Goal: Navigation & Orientation: Find specific page/section

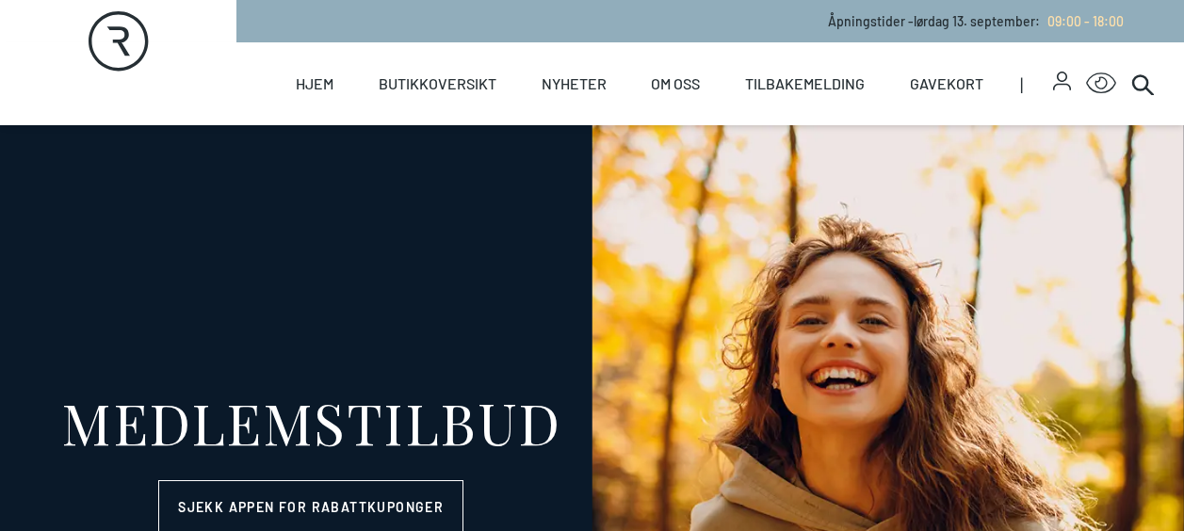
select select "NO"
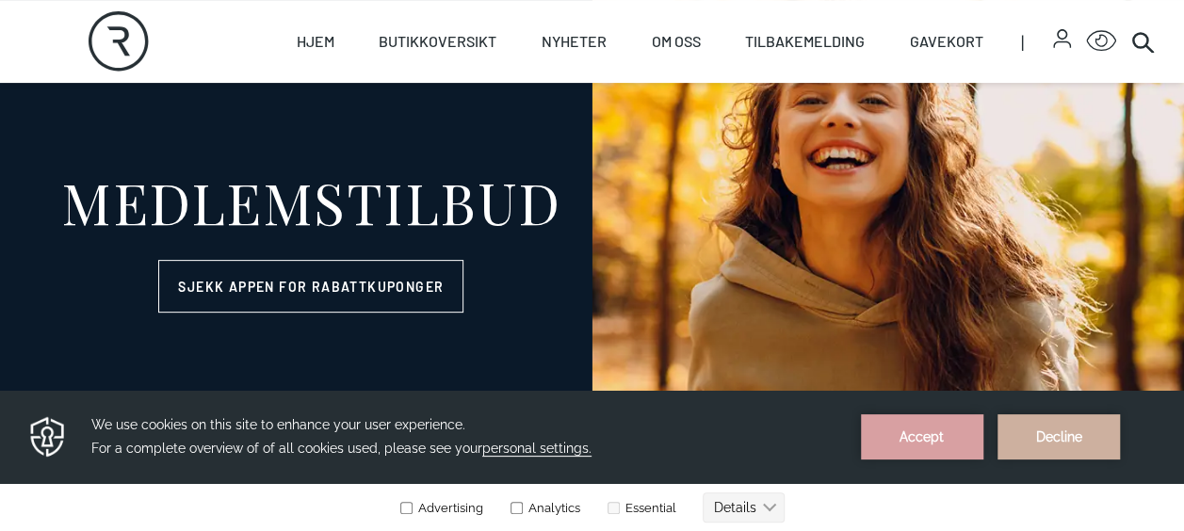
scroll to position [230, 0]
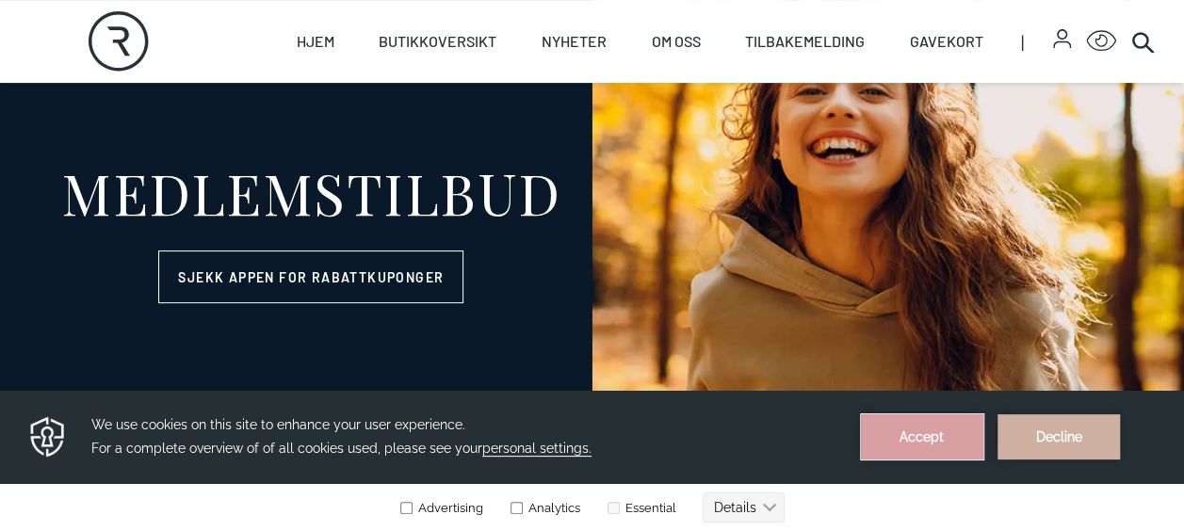
click at [938, 449] on button "Accept" at bounding box center [922, 437] width 122 height 45
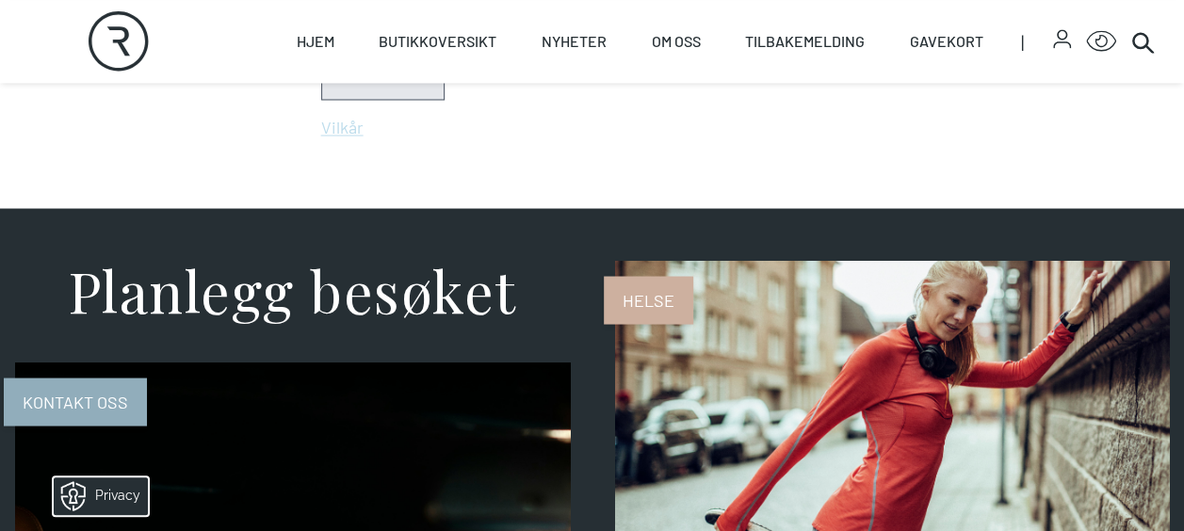
scroll to position [1577, 0]
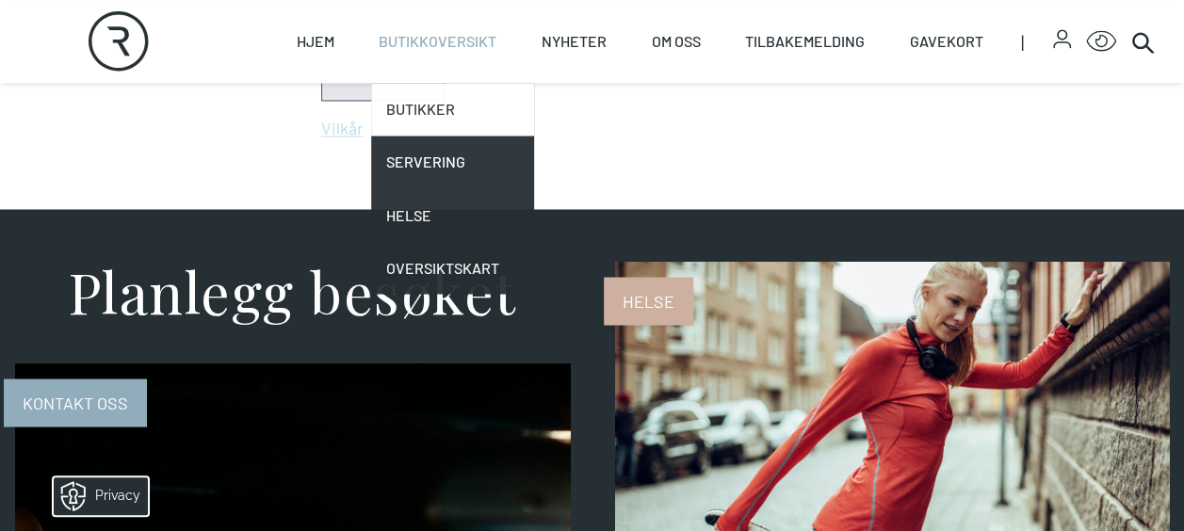
click at [419, 109] on link "Butikker" at bounding box center [452, 109] width 163 height 53
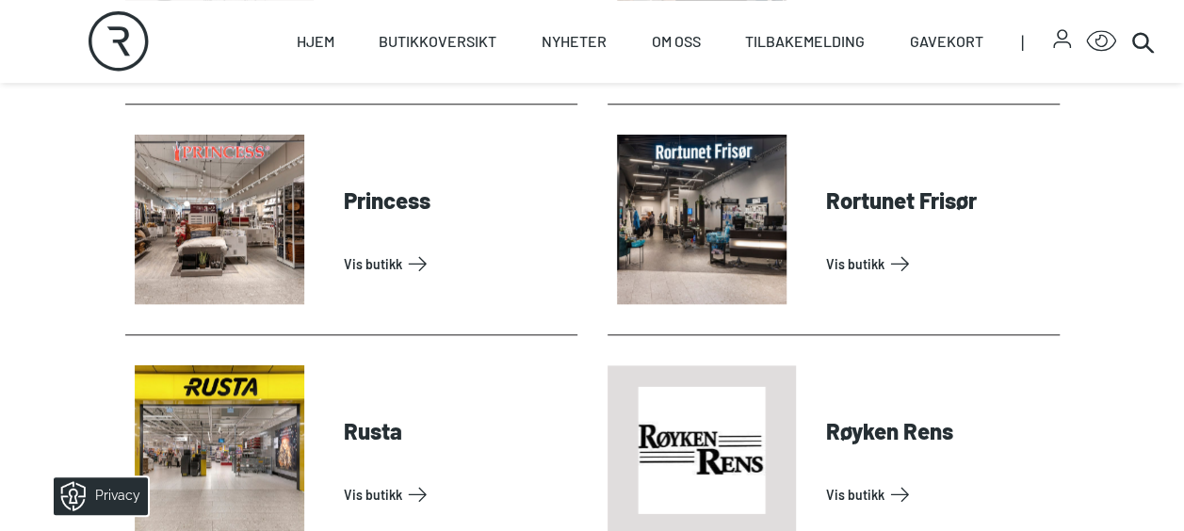
scroll to position [4428, 0]
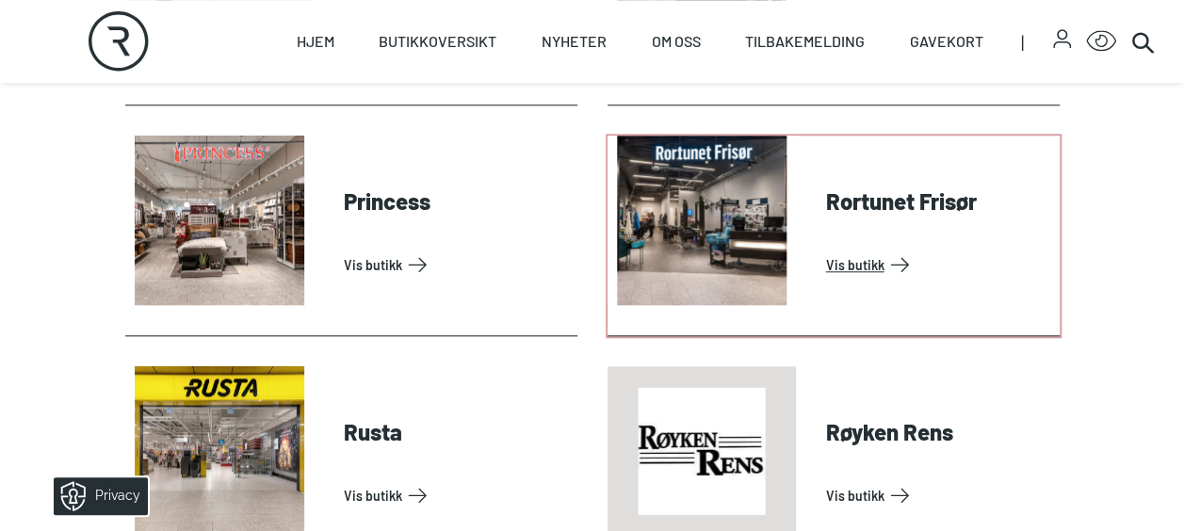
click at [854, 250] on link "Vis butikk" at bounding box center [939, 265] width 226 height 30
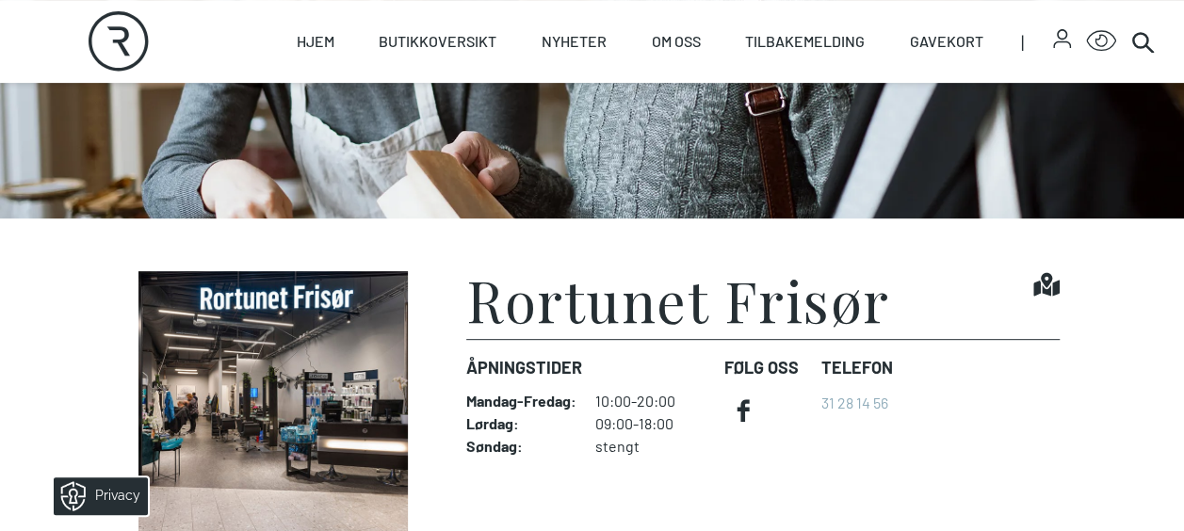
scroll to position [280, 0]
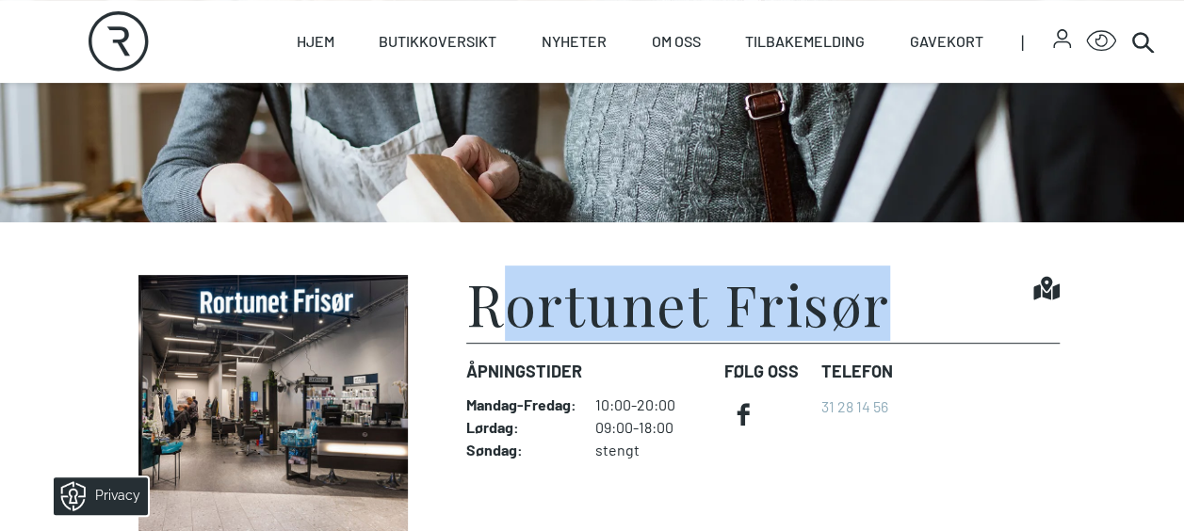
drag, startPoint x: 898, startPoint y: 306, endPoint x: 493, endPoint y: 308, distance: 405.2
click at [493, 308] on div "Rortunet Frisør Find it!" at bounding box center [762, 309] width 593 height 68
copy h1 "ortunet Frisør"
